Goal: Information Seeking & Learning: Learn about a topic

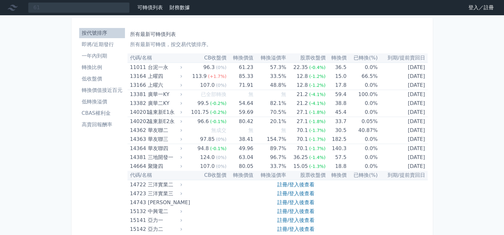
type input "6"
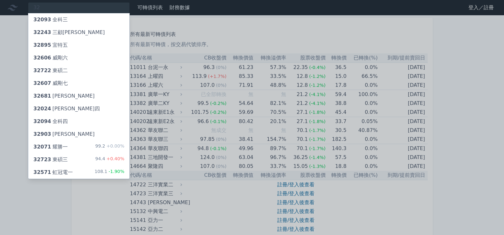
type input "3"
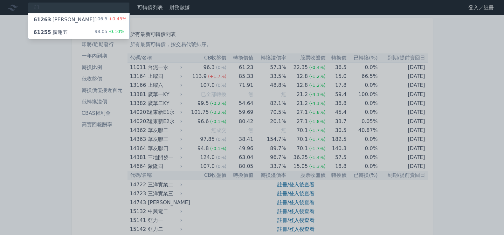
type input "6"
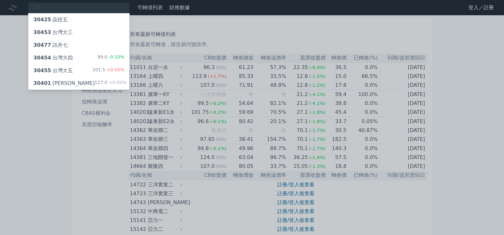
type input "3"
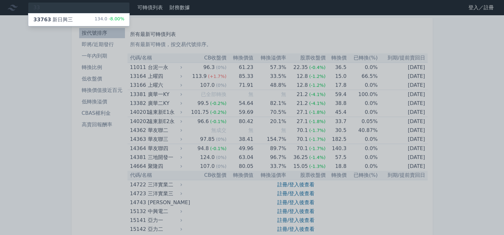
type input "3"
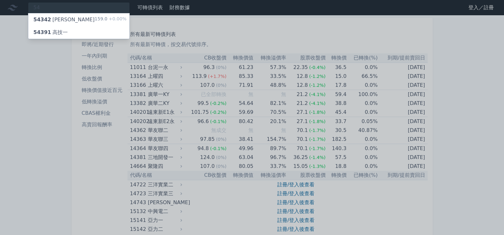
type input "5"
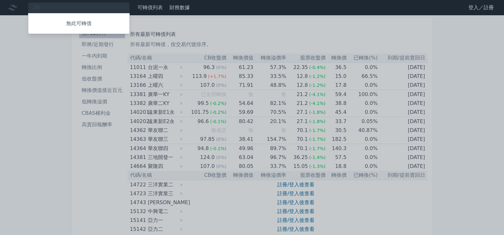
type input "2"
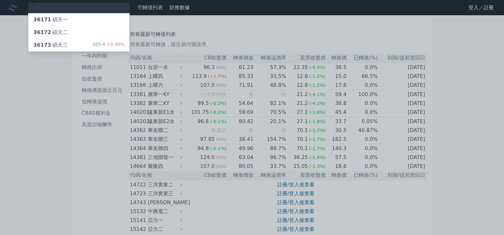
type input "3"
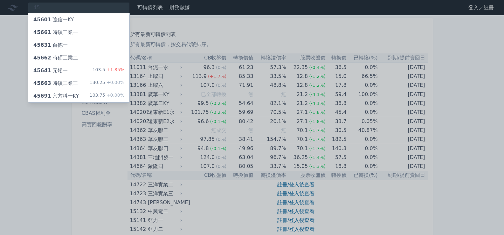
type input "4"
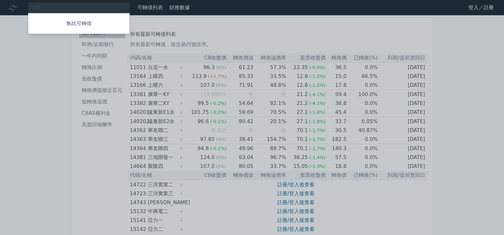
type input "2"
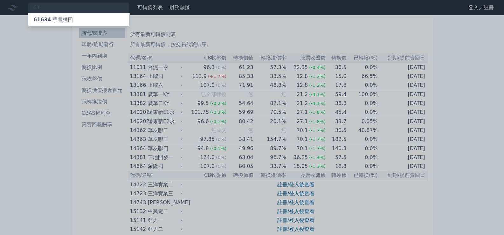
type input "6"
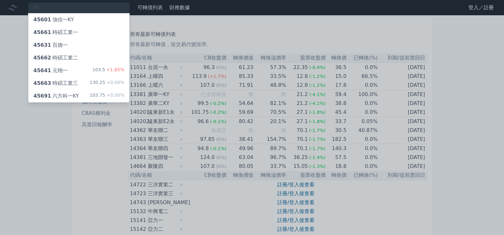
type input "4"
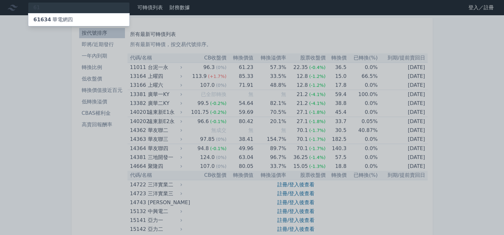
type input "6"
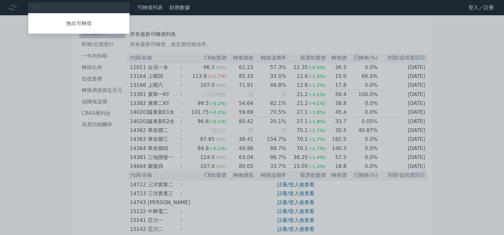
type input "6"
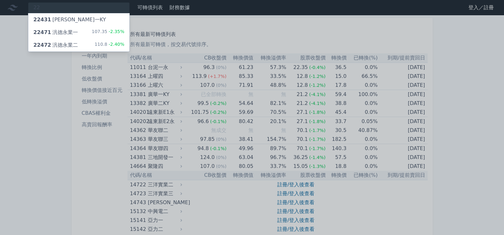
type input "2"
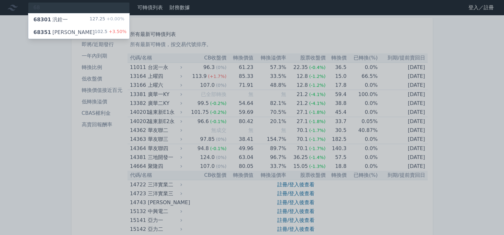
type input "6"
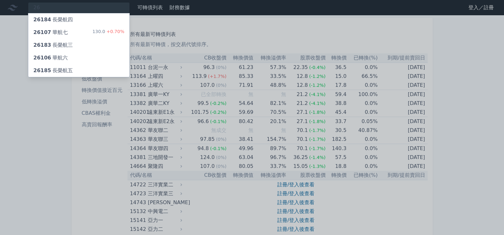
type input "2"
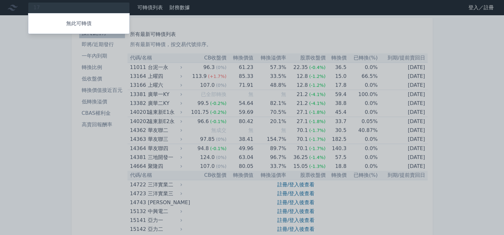
type input "1"
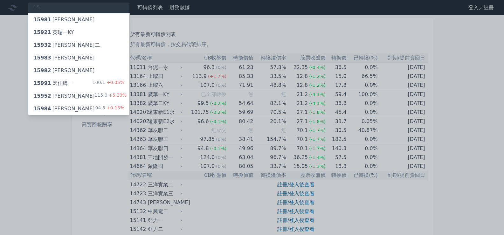
type input "1"
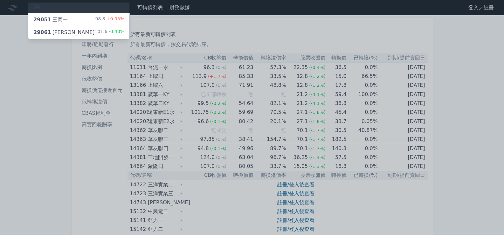
type input "2"
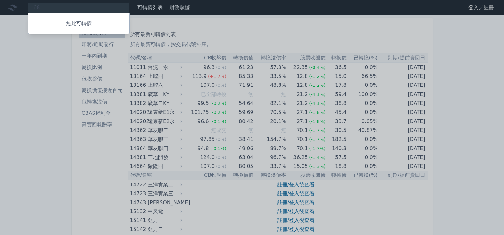
type input "6"
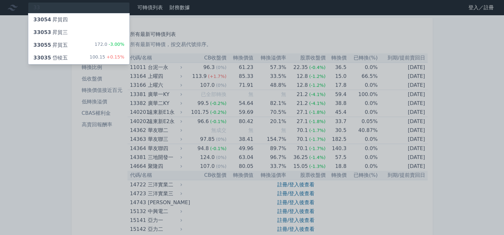
type input "3"
type input "8"
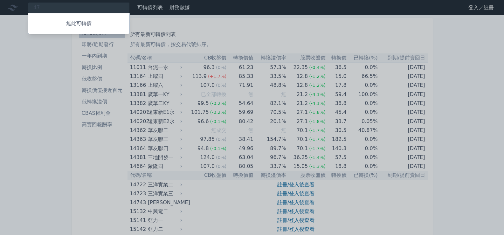
type input "4"
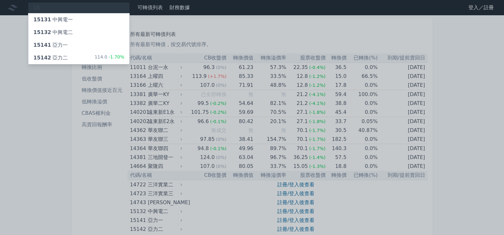
type input "1"
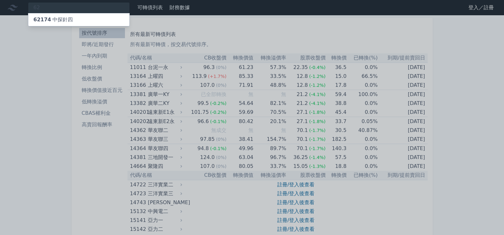
type input "6"
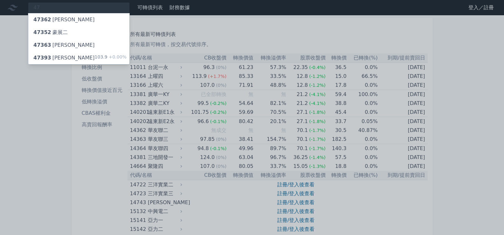
type input "4"
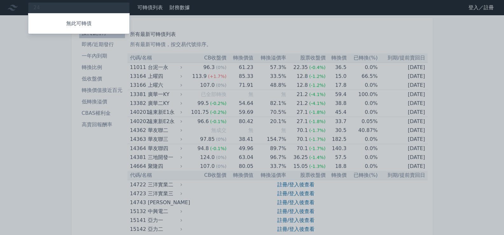
type input "2"
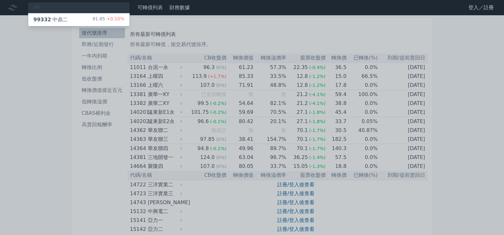
type input "9"
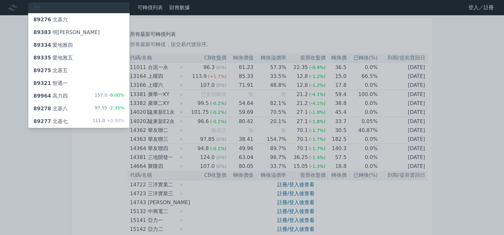
type input "8"
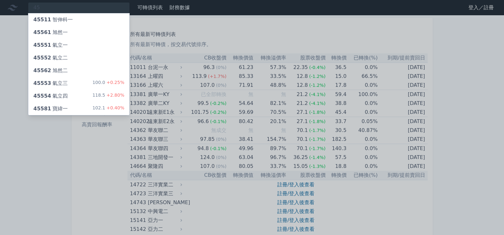
type input "4"
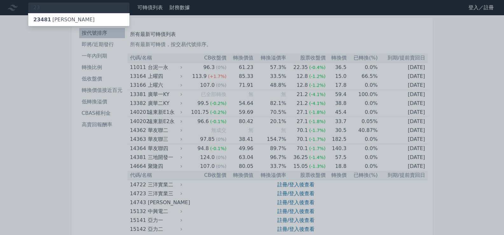
type input "2"
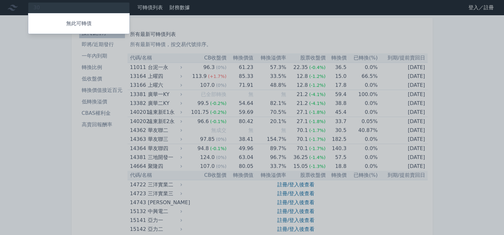
type input "3"
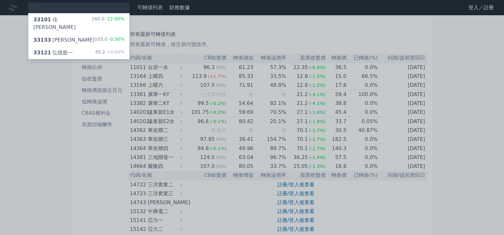
type input "3"
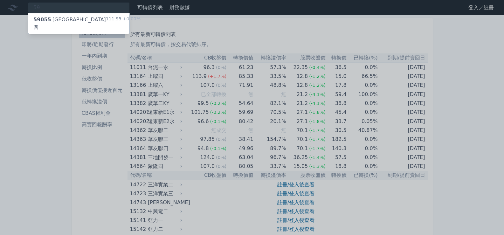
type input "5"
type input "6"
type input "1"
type input "6"
type input "4"
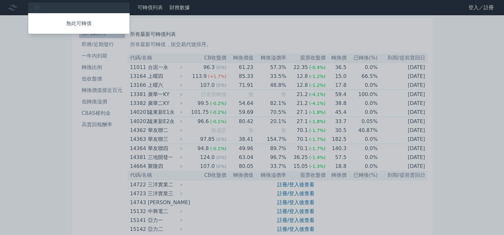
type input "4"
type input "3"
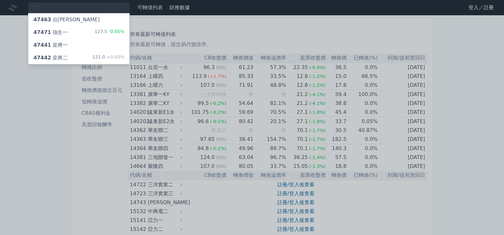
type input "4"
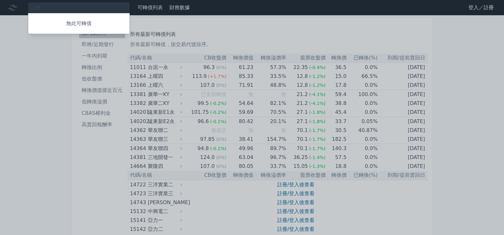
type input "5"
type input "2"
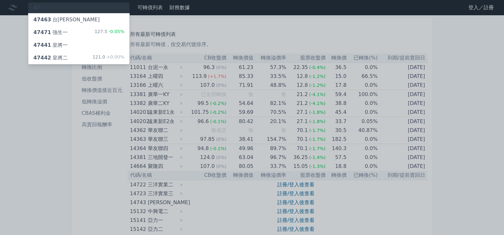
type input "4"
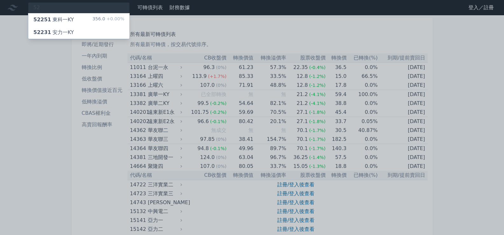
type input "5"
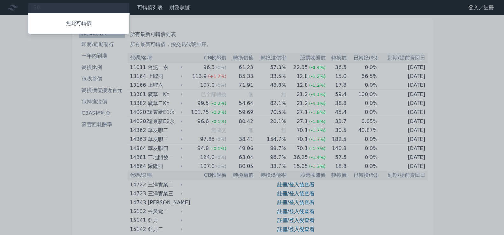
type input "3"
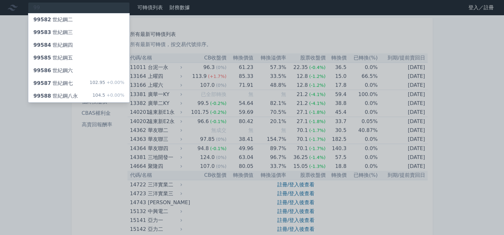
type input "9"
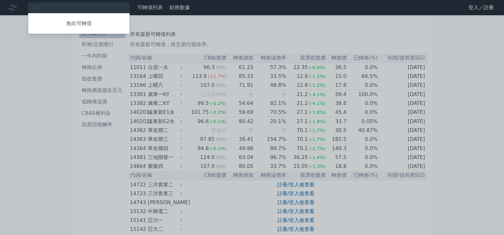
type input "8"
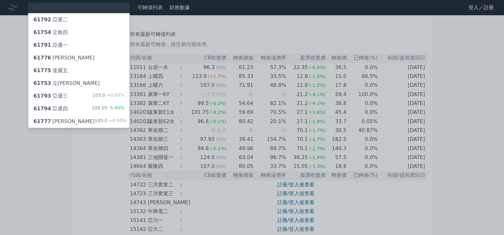
type input "6"
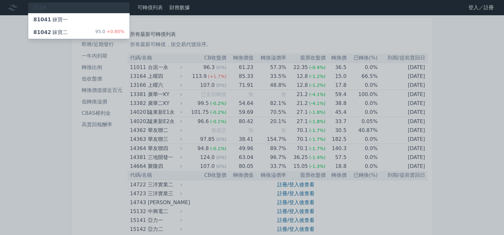
type input "8104"
click at [53, 29] on div "81042 錸寶二" at bounding box center [50, 33] width 34 height 8
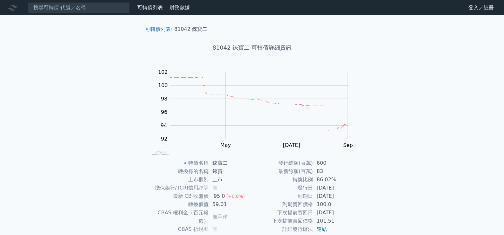
click at [68, 153] on div "可轉債列表 財務數據 可轉債列表 財務數據 登入／註冊 登入／註冊 可轉債列表 › 81042 錸寶二 81042 錸寶二 可轉債詳細資訊 Zoom Out …" at bounding box center [252, 151] width 504 height 302
click at [62, 10] on input at bounding box center [79, 7] width 102 height 11
click at [93, 7] on input at bounding box center [79, 7] width 102 height 11
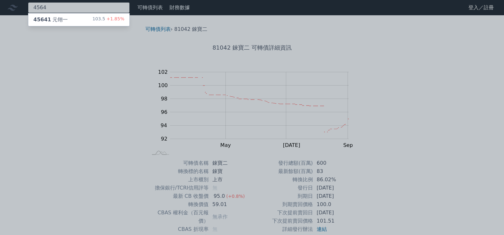
type input "4564"
click at [94, 20] on div "45641 元翎一 103.5 +1.85%" at bounding box center [78, 19] width 101 height 13
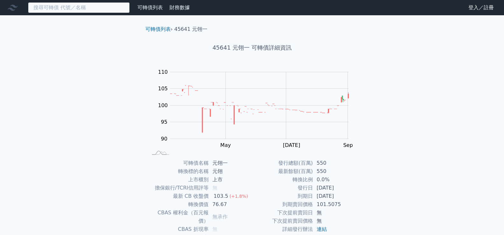
click at [60, 8] on input at bounding box center [79, 7] width 102 height 11
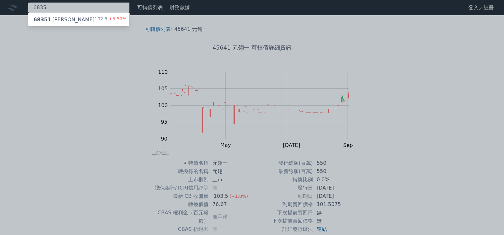
type input "6835"
click at [58, 21] on div "68351 [PERSON_NAME]" at bounding box center [63, 20] width 61 height 8
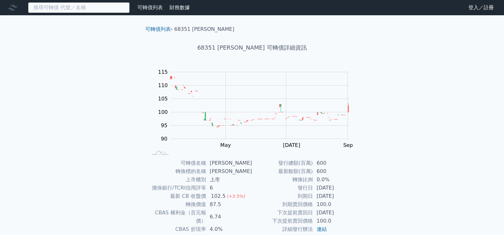
click at [67, 9] on input at bounding box center [79, 7] width 102 height 11
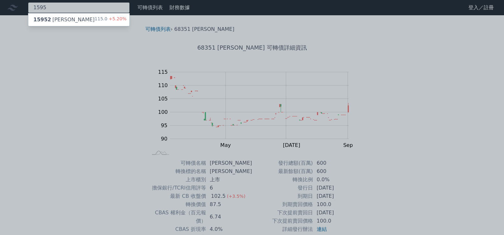
type input "1595"
click at [61, 19] on div "15952 川寶二" at bounding box center [63, 20] width 61 height 8
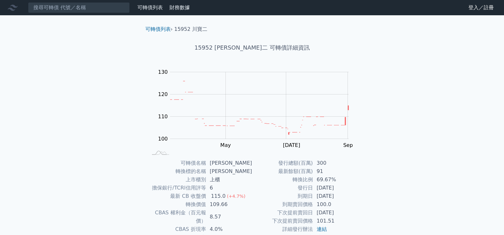
click at [75, 14] on nav "可轉債列表 財務數據 可轉債列表 財務數據 登入／註冊 登入／註冊" at bounding box center [252, 7] width 504 height 15
click at [81, 3] on input at bounding box center [79, 7] width 102 height 11
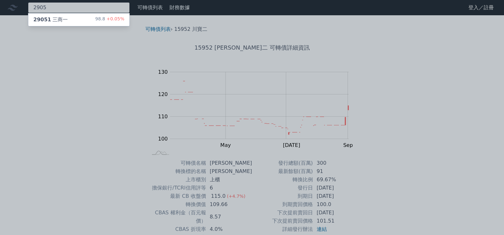
type input "2905"
click at [80, 15] on div "29051 三商一 98.8 +0.05%" at bounding box center [78, 19] width 101 height 13
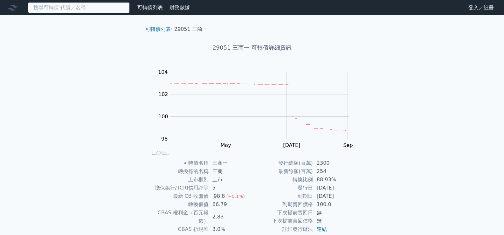
click at [75, 13] on input at bounding box center [79, 7] width 102 height 11
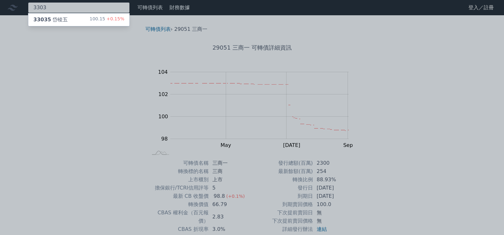
type input "3303"
click at [74, 14] on div "33035 岱稜五 100.15 +0.15%" at bounding box center [78, 19] width 101 height 13
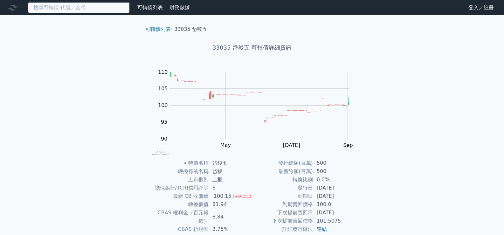
click at [75, 7] on input at bounding box center [79, 7] width 102 height 11
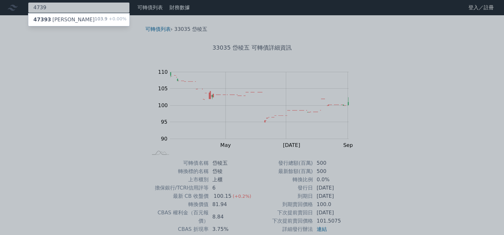
type input "4739"
click at [74, 17] on div "47393 康普三 103.9 +0.00%" at bounding box center [78, 19] width 101 height 13
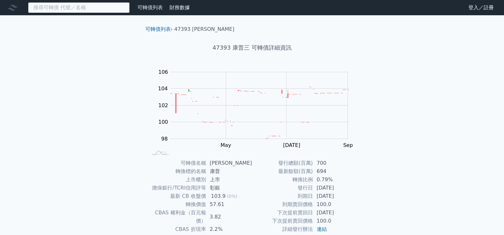
click at [92, 6] on input at bounding box center [79, 7] width 102 height 11
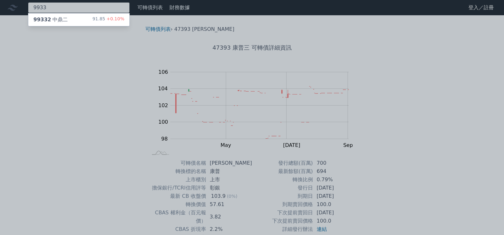
type input "9933"
click at [88, 21] on div "99332 中鼎二 91.85 +0.10%" at bounding box center [78, 19] width 101 height 13
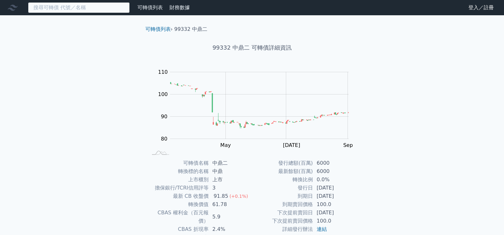
click at [79, 12] on input at bounding box center [79, 7] width 102 height 11
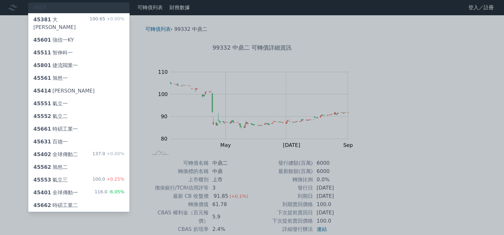
click at [85, 1] on div at bounding box center [252, 117] width 504 height 235
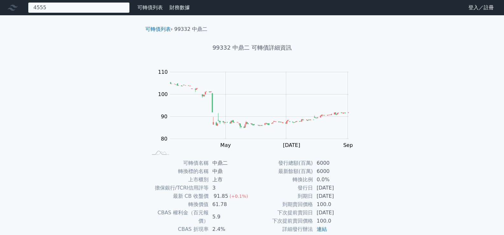
click at [81, 4] on div "4555 45381 [GEOGRAPHIC_DATA]一 100.65 +0.00% 45601 強信一KY 45511 智伸科一 45801 捷流閥業一 …" at bounding box center [79, 7] width 102 height 11
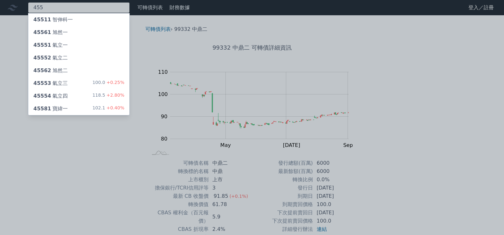
type input "455"
click at [73, 85] on div "45553 氣立三 100.0 +0.25%" at bounding box center [78, 83] width 101 height 13
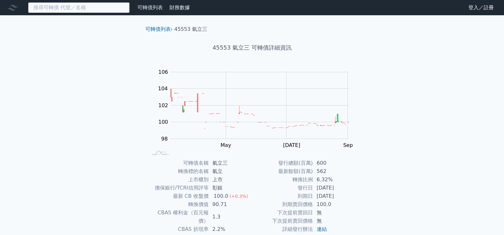
click at [81, 12] on input at bounding box center [79, 7] width 102 height 11
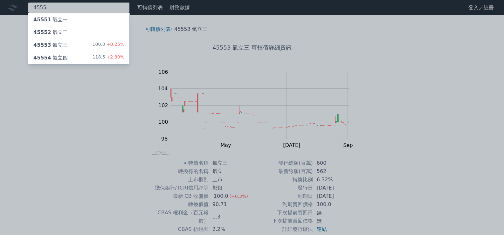
type input "4555"
click at [75, 56] on div "45554 氣立四 118.5 +2.80%" at bounding box center [78, 57] width 101 height 13
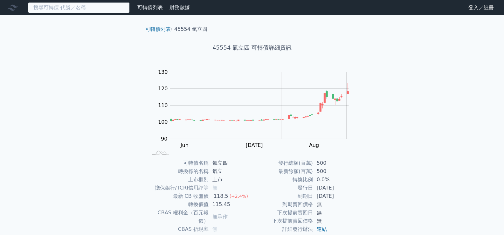
click at [85, 10] on input at bounding box center [79, 7] width 102 height 11
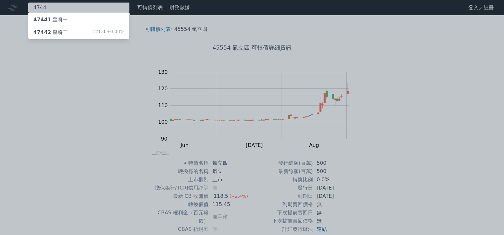
type input "4744"
click at [79, 27] on div "47442 皇將二 121.0 +0.00%" at bounding box center [78, 32] width 101 height 13
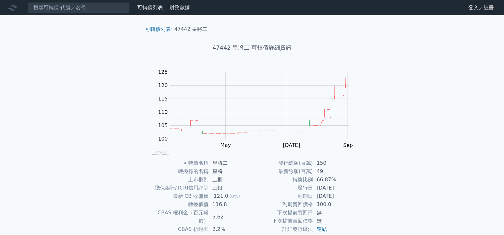
click at [83, 13] on nav "可轉債列表 財務數據 可轉債列表 財務數據 登入／註冊 登入／註冊" at bounding box center [252, 7] width 504 height 15
click at [90, 11] on input at bounding box center [79, 7] width 102 height 11
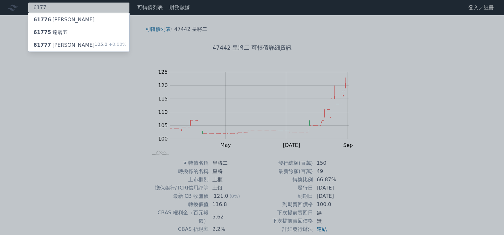
type input "6177"
click at [64, 42] on div "61777 [PERSON_NAME]" at bounding box center [63, 45] width 61 height 8
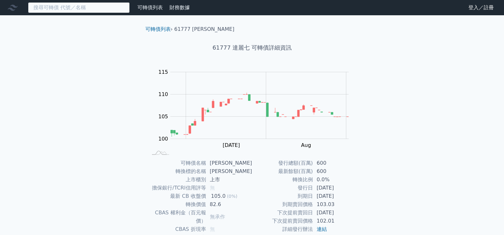
click at [91, 9] on input at bounding box center [79, 7] width 102 height 11
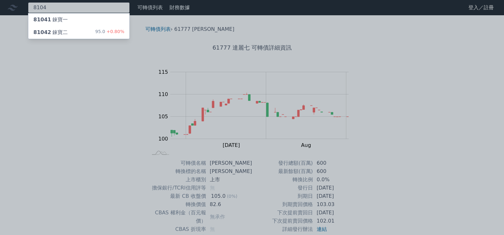
type input "8104"
click at [78, 28] on div "81042 錸寶二 95.0 +0.80%" at bounding box center [78, 32] width 101 height 13
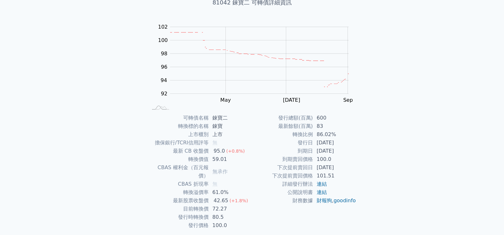
scroll to position [59, 0]
